Goal: Check status: Check status

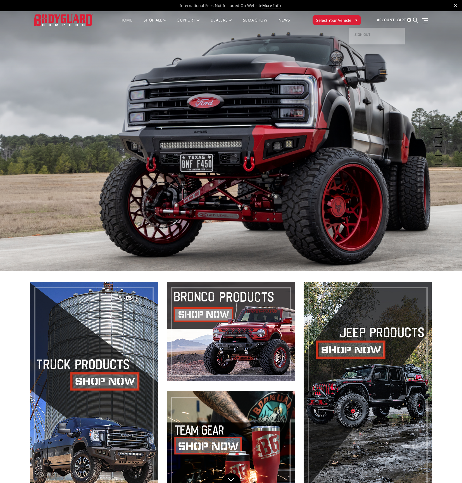
click at [389, 20] on span "Account" at bounding box center [386, 19] width 18 height 5
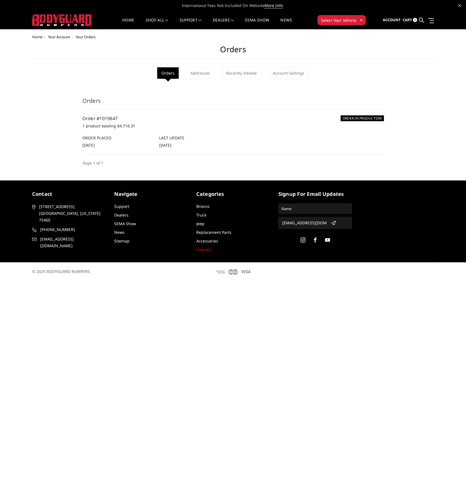
click at [363, 118] on h6 "ORDER IN PRODUCTION" at bounding box center [362, 118] width 43 height 6
click at [99, 120] on link "Order #1019847" at bounding box center [99, 118] width 35 height 6
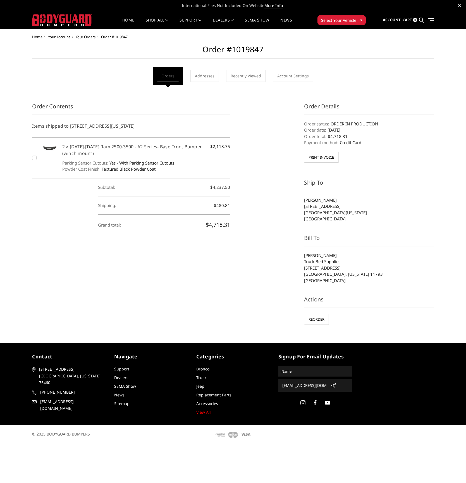
click at [130, 23] on link "Home" at bounding box center [128, 23] width 12 height 11
